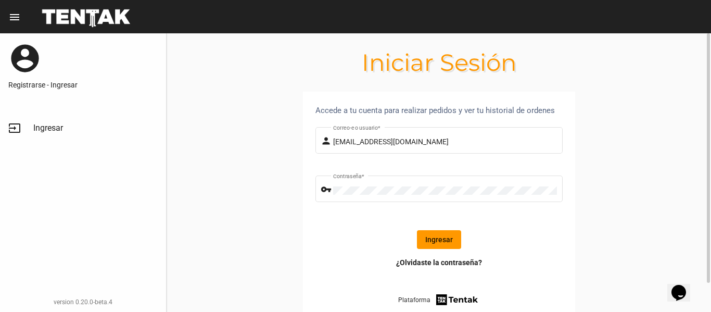
click at [435, 239] on button "Ingresar" at bounding box center [439, 239] width 44 height 19
